Goal: Navigation & Orientation: Find specific page/section

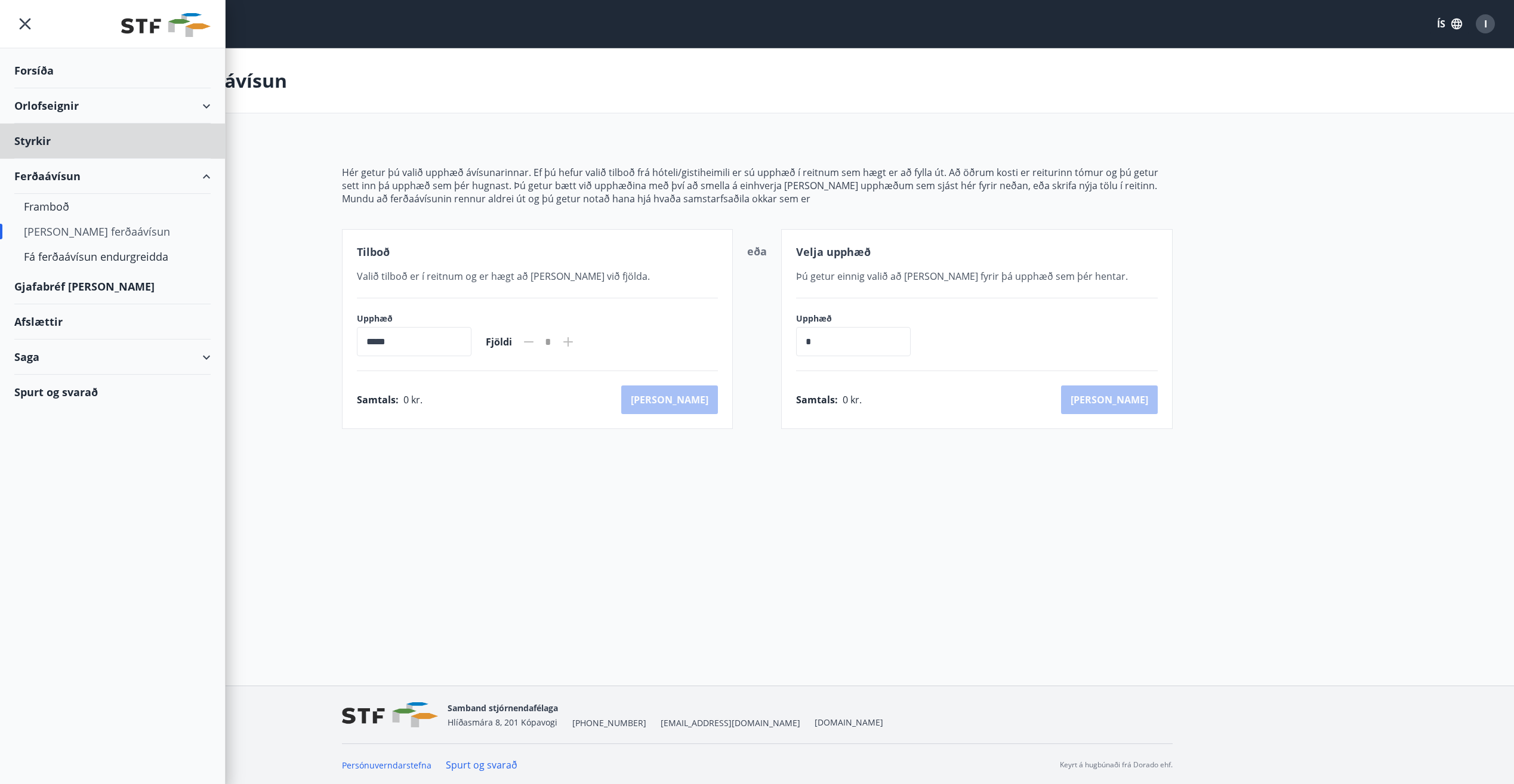
click at [46, 65] on div "Forsíða" at bounding box center [113, 71] width 196 height 35
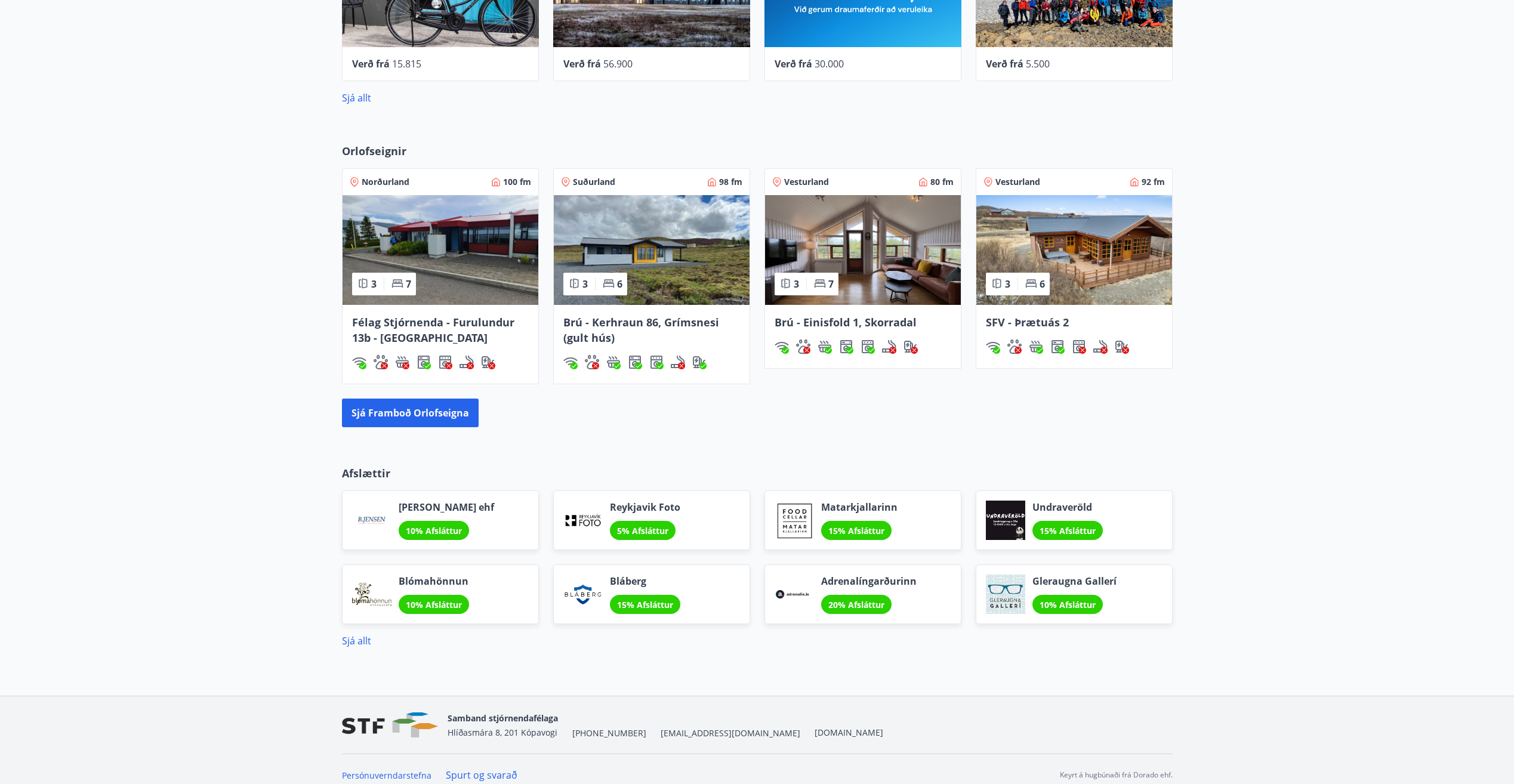
scroll to position [753, 0]
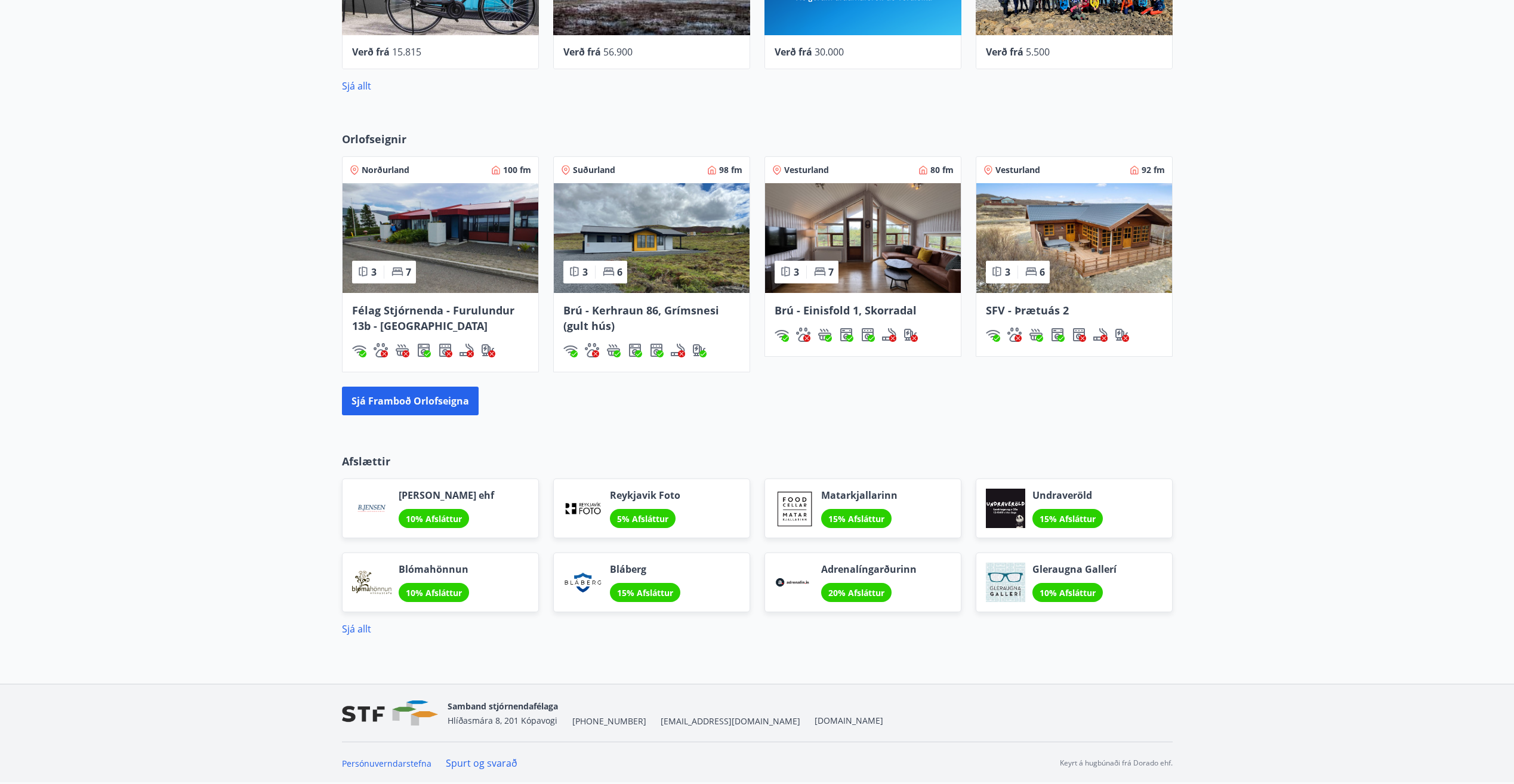
click at [858, 512] on div "15% Afsláttur" at bounding box center [857, 518] width 70 height 19
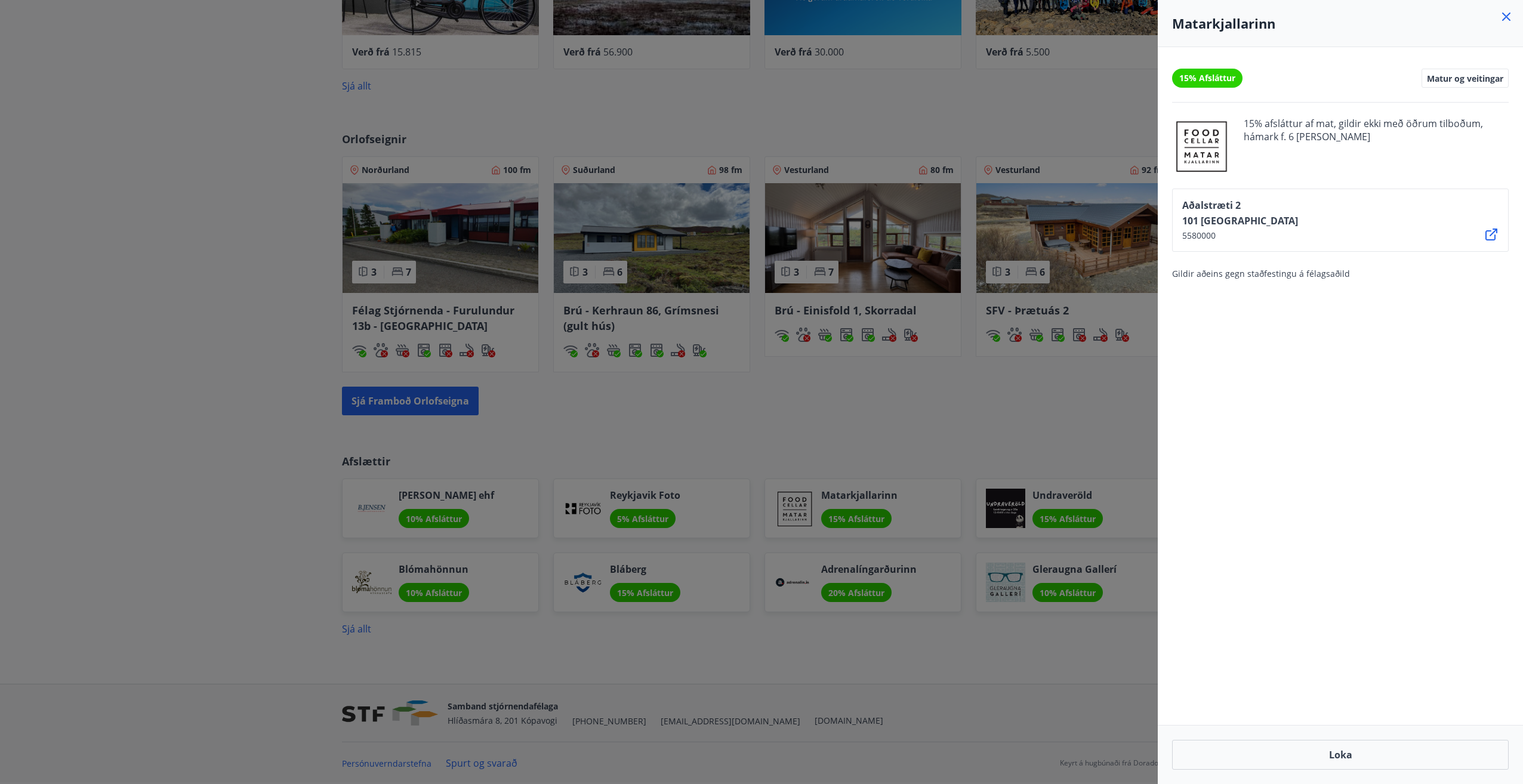
click at [763, 430] on div at bounding box center [762, 392] width 1523 height 784
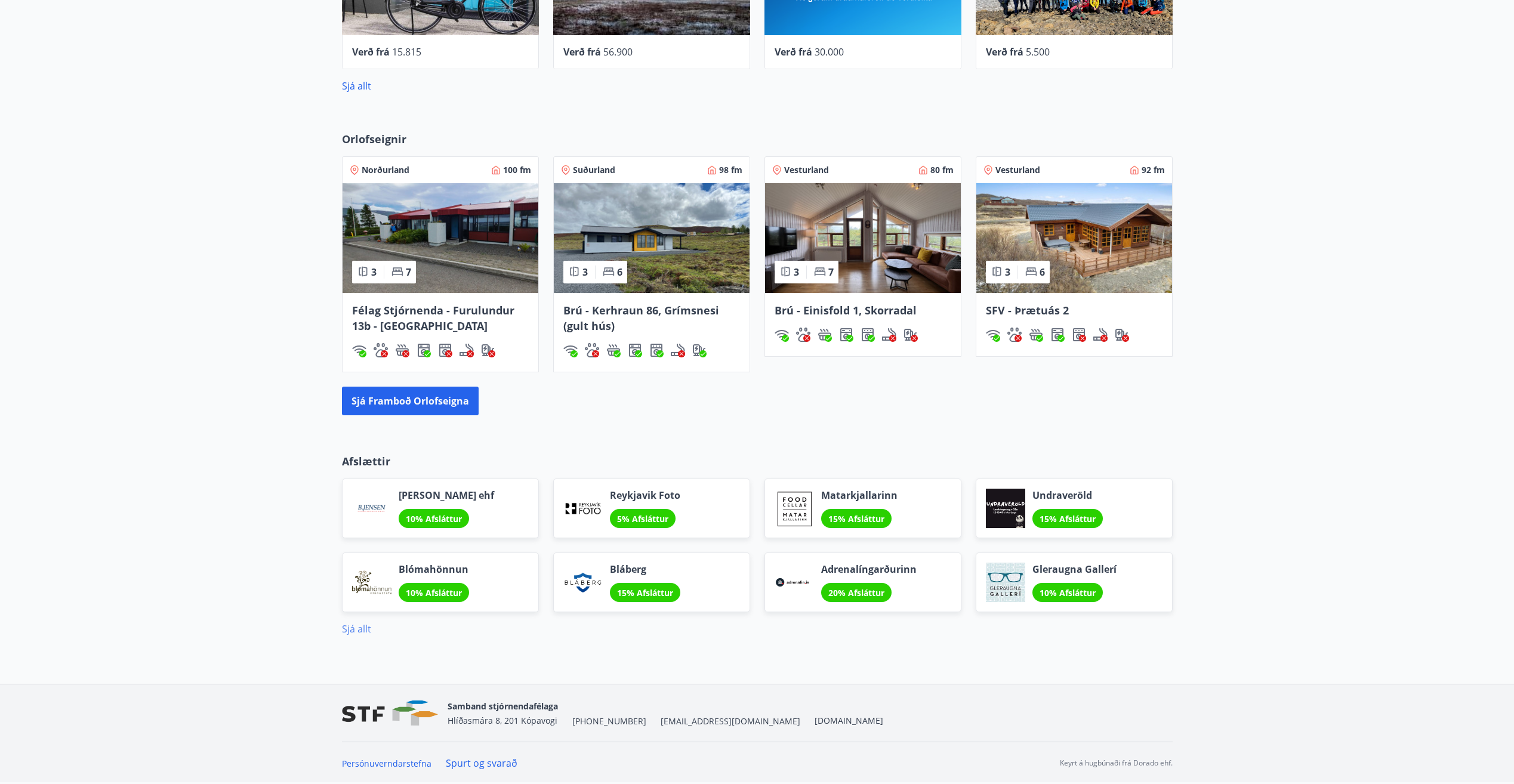
click at [352, 631] on link "Sjá allt" at bounding box center [357, 629] width 29 height 13
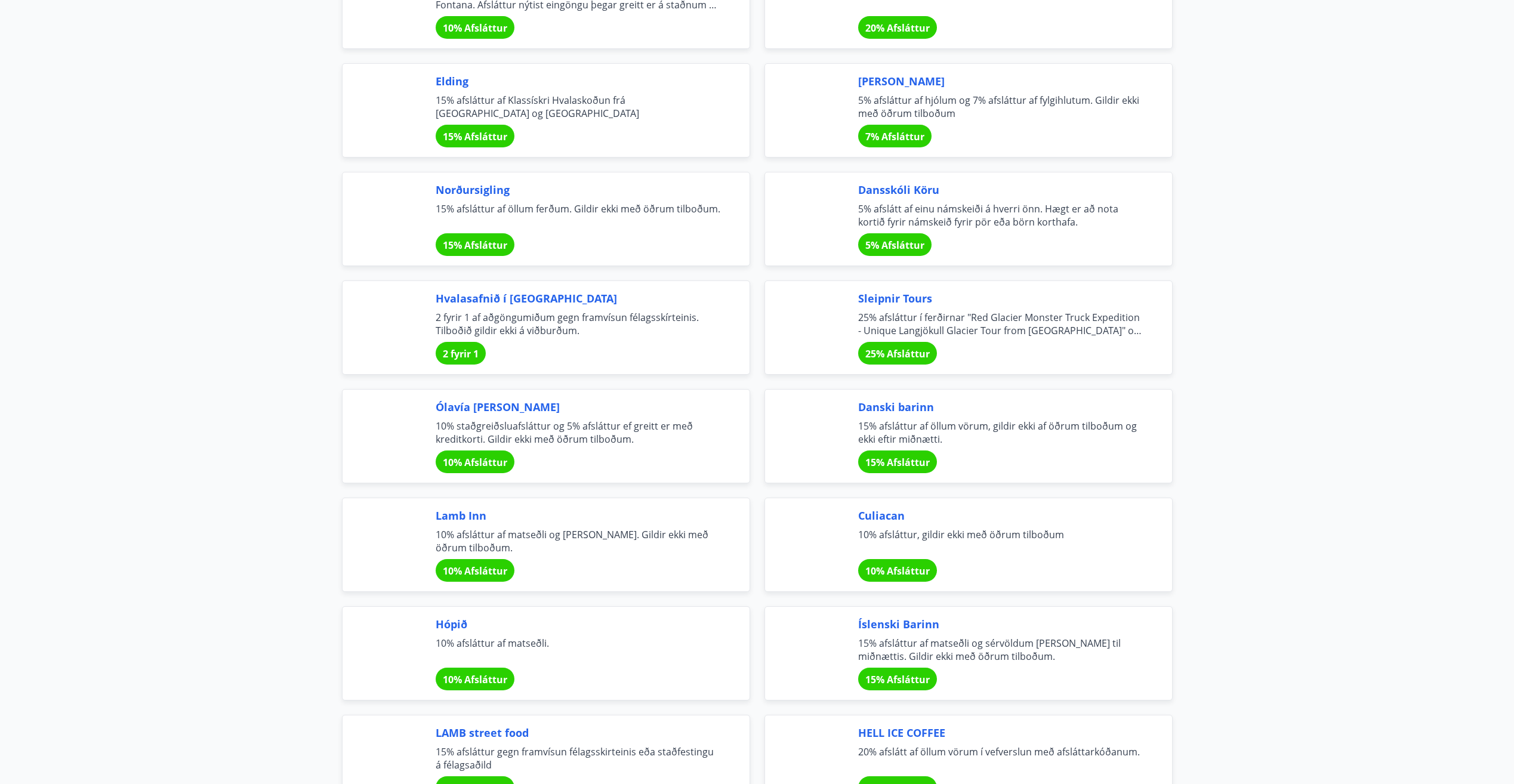
scroll to position [2924, 0]
